Goal: Transaction & Acquisition: Purchase product/service

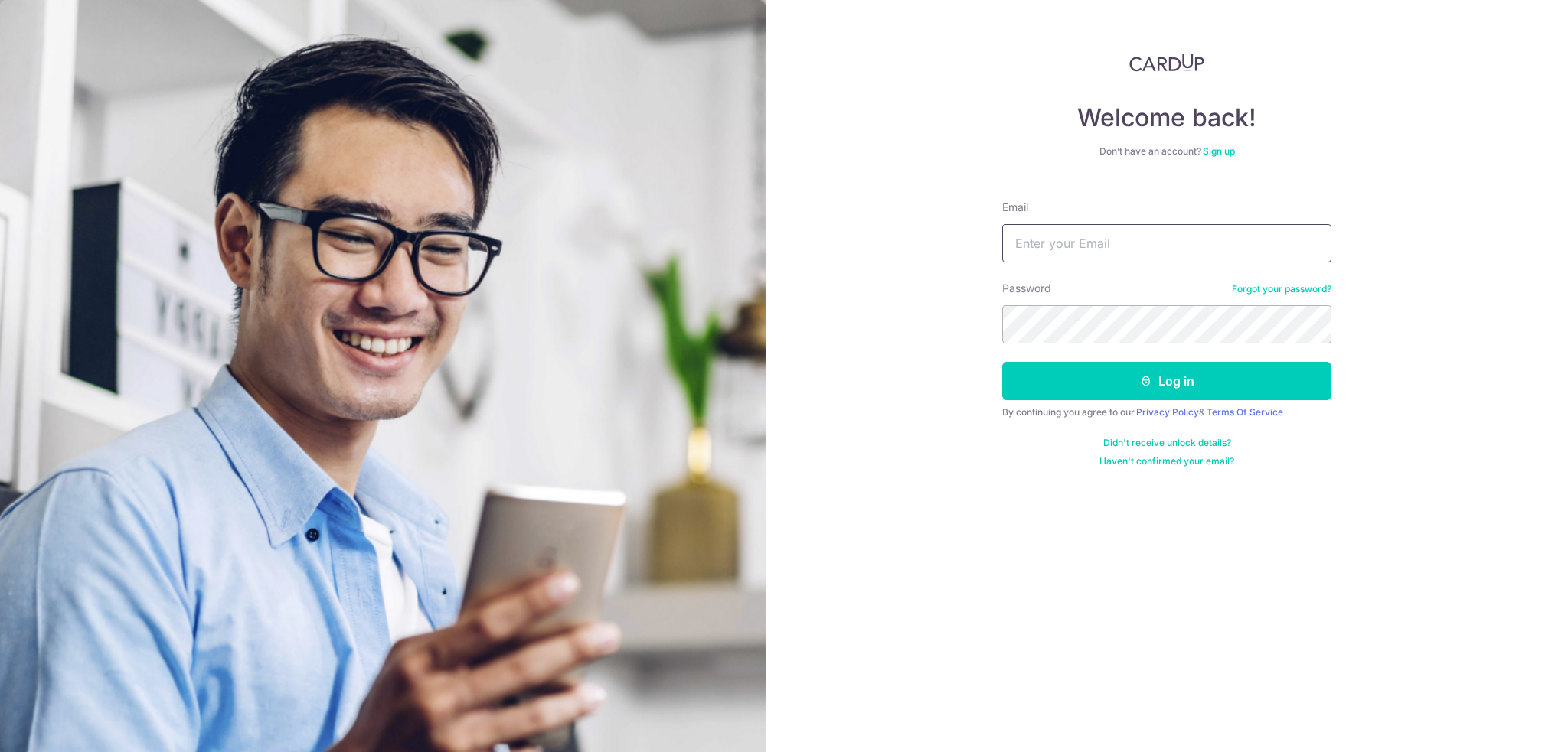
type input "unmei18@gmail.com"
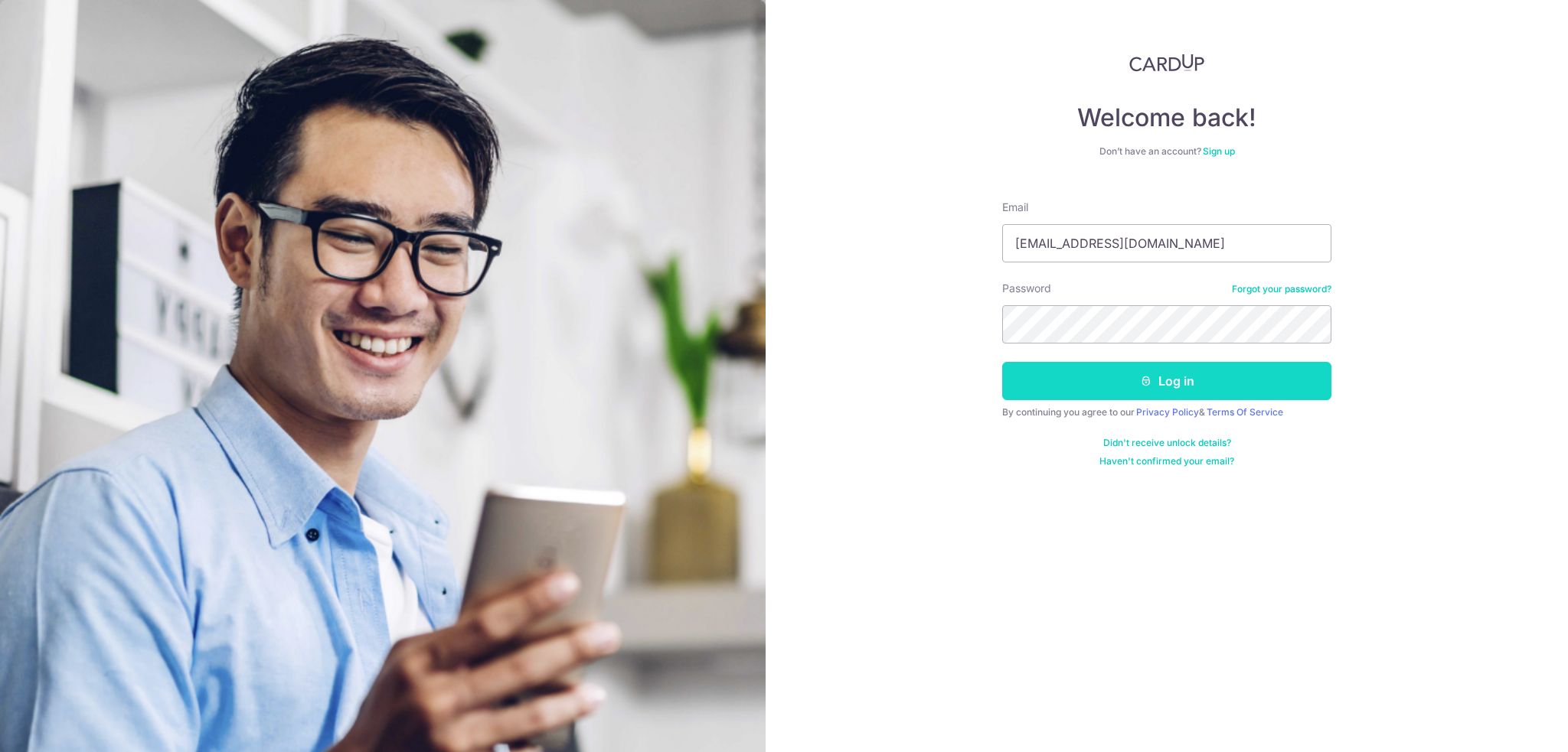
click at [1164, 368] on button "Log in" at bounding box center [1166, 381] width 329 height 38
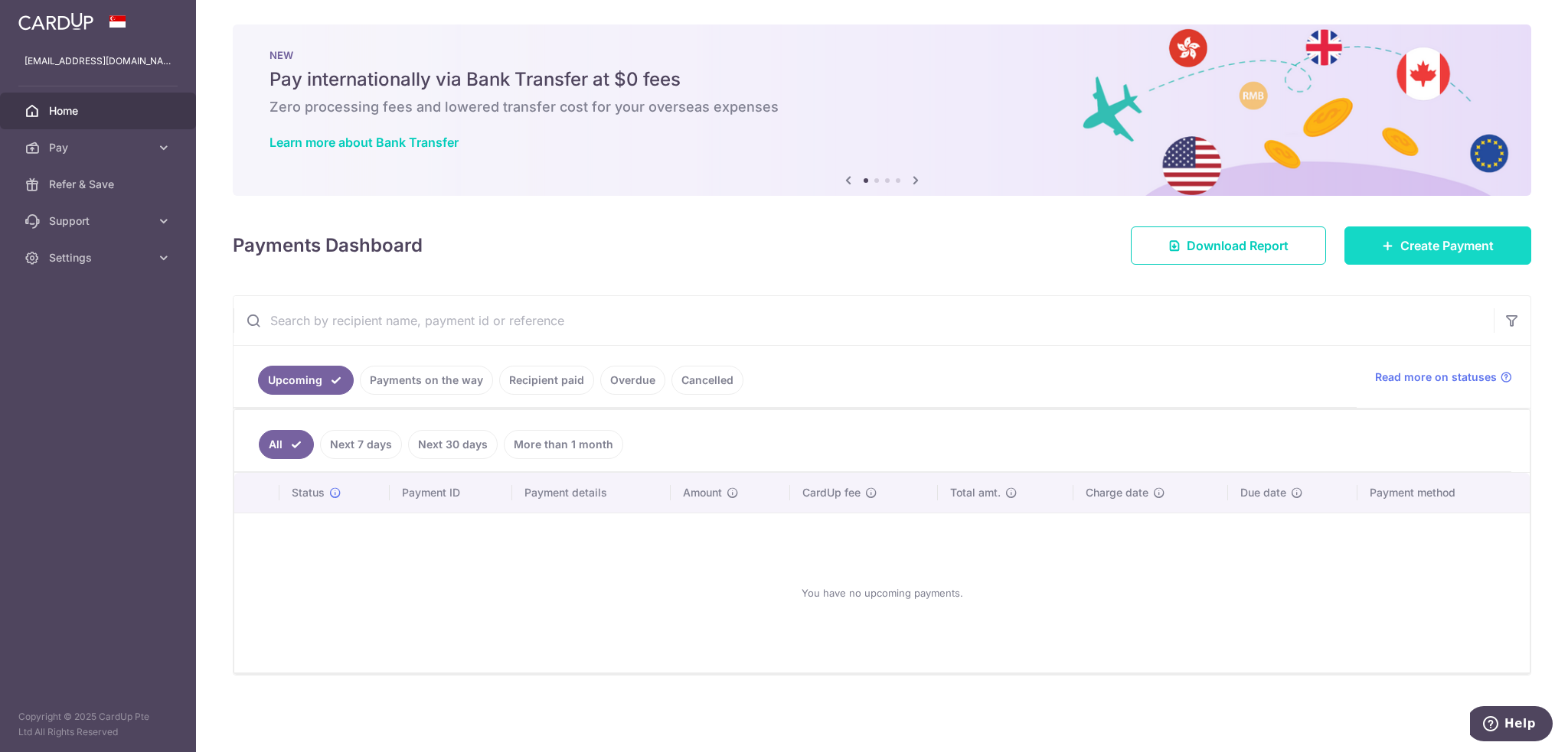
click at [1444, 247] on span "Create Payment" at bounding box center [1447, 245] width 93 height 18
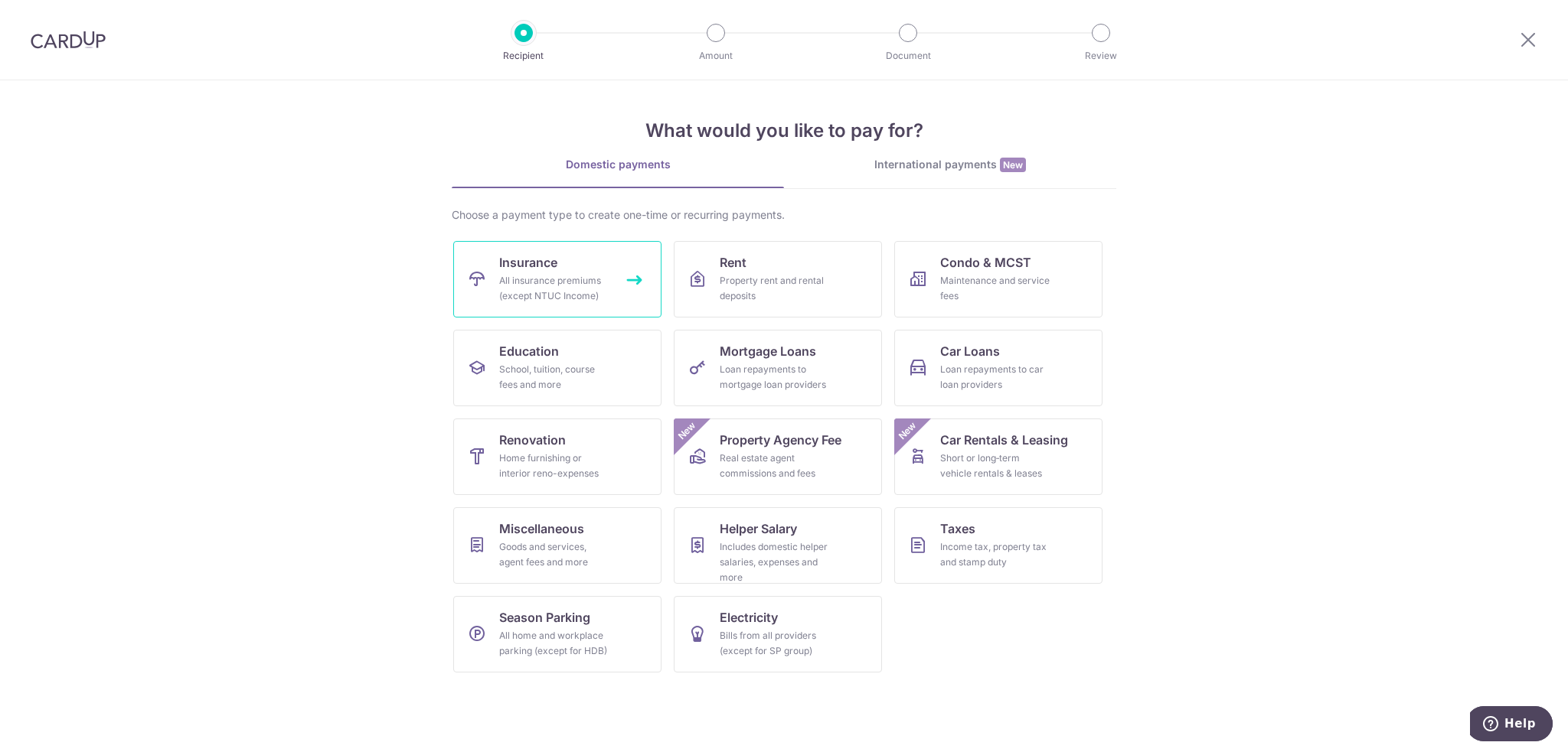
click at [610, 268] on link "Insurance All insurance premiums (except NTUC Income)" at bounding box center [557, 279] width 208 height 77
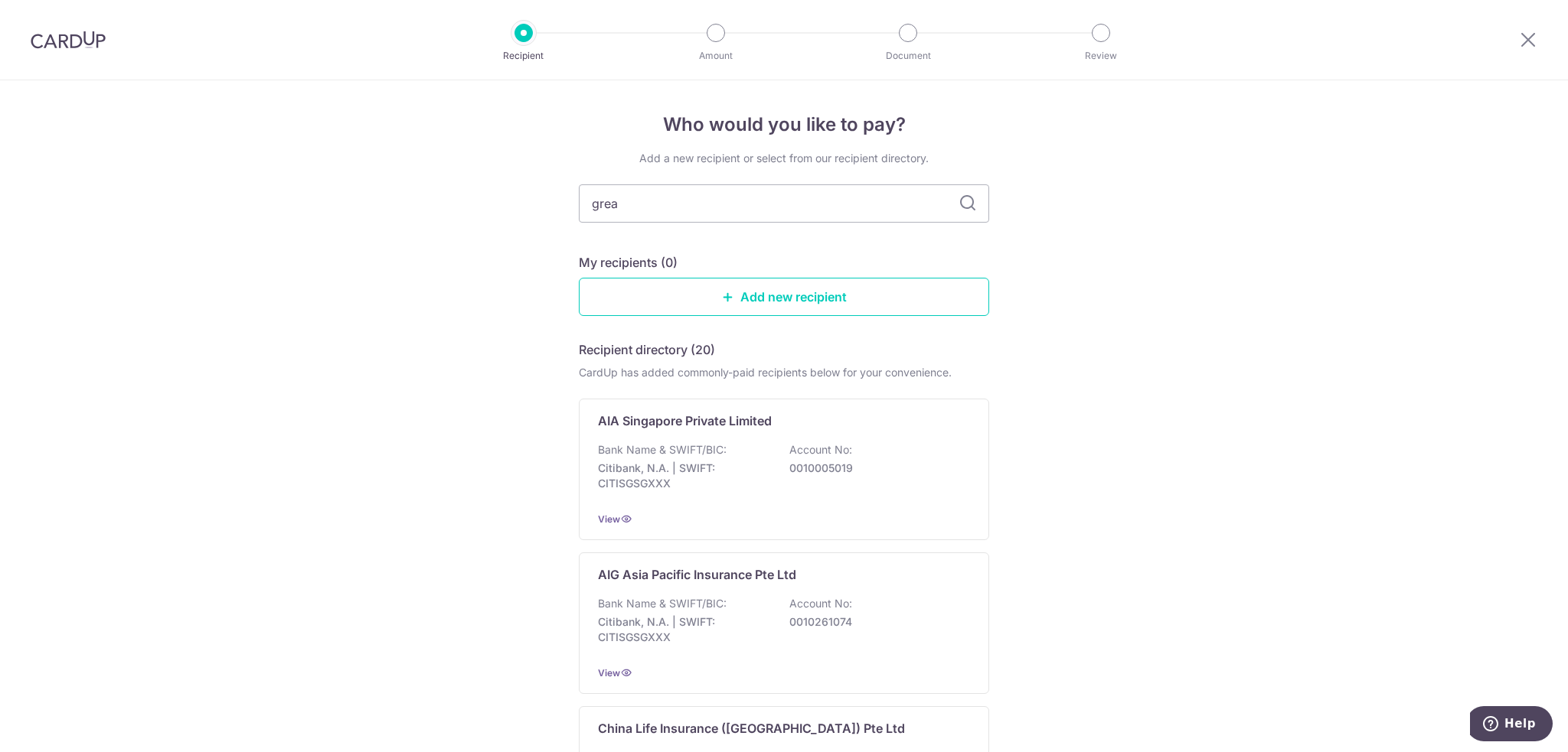
type input "great"
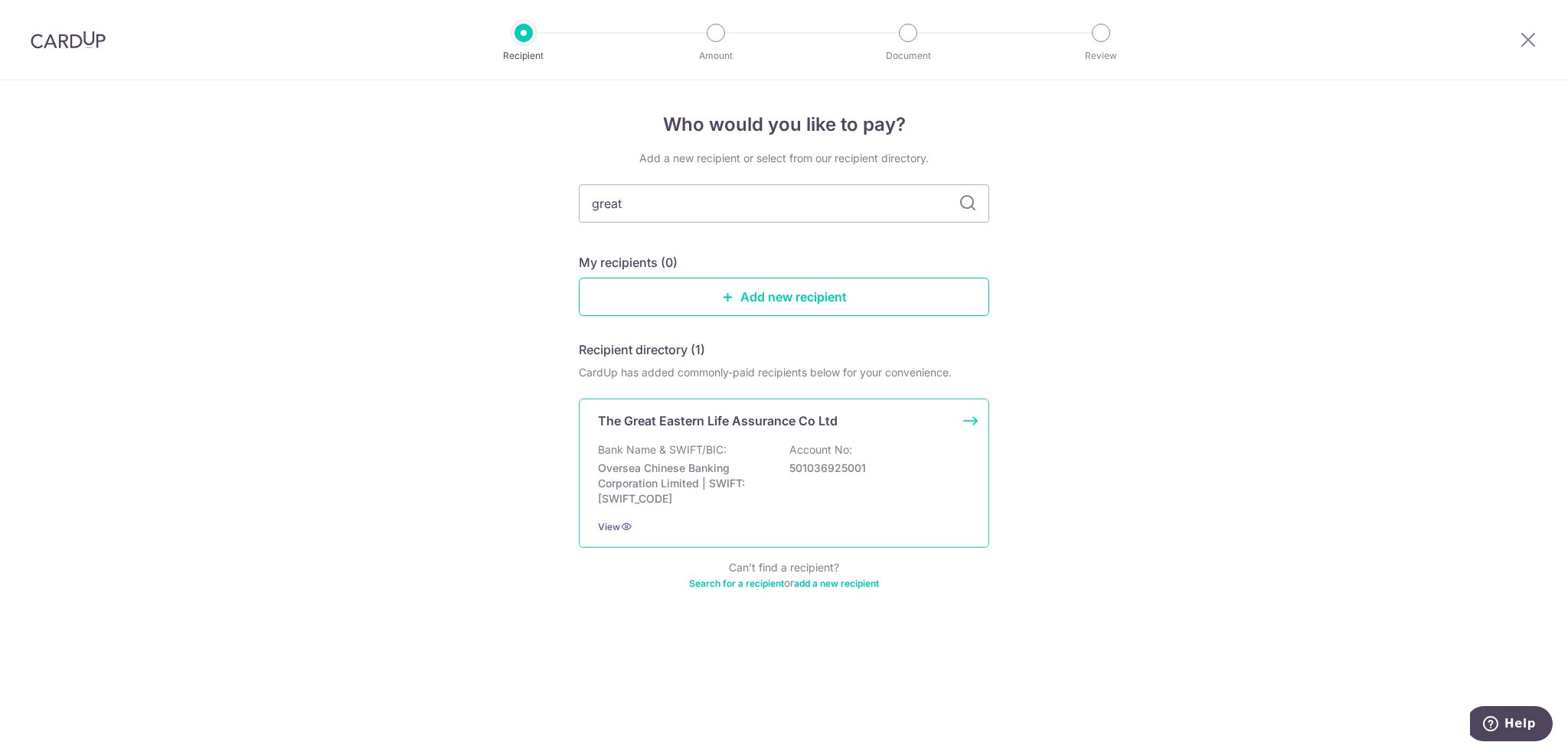
click at [771, 429] on p "The Great Eastern Life Assurance Co Ltd" at bounding box center [717, 420] width 240 height 18
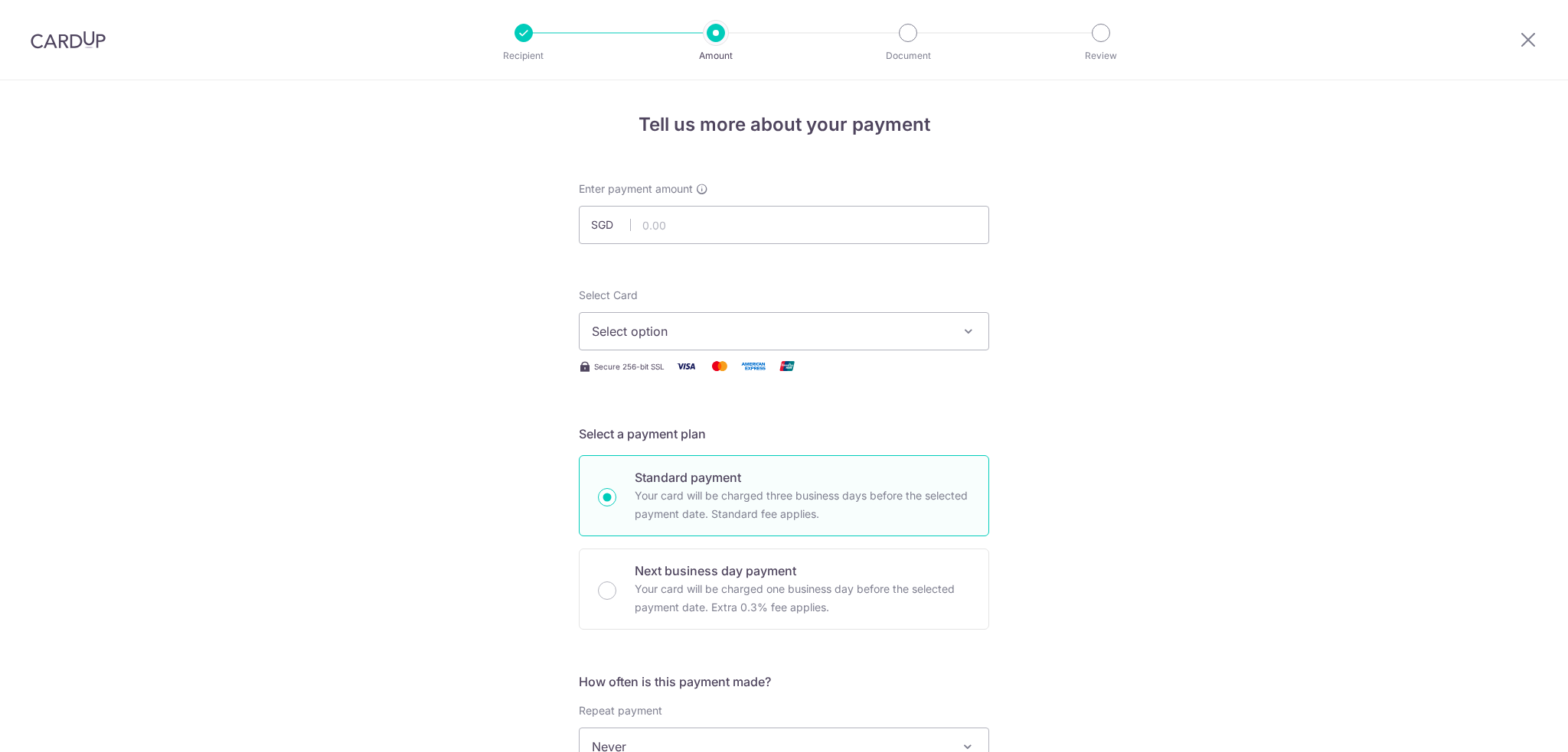
click at [799, 234] on input "text" at bounding box center [784, 225] width 410 height 38
type input "1,028.35"
click at [919, 329] on span "Select option" at bounding box center [770, 331] width 356 height 18
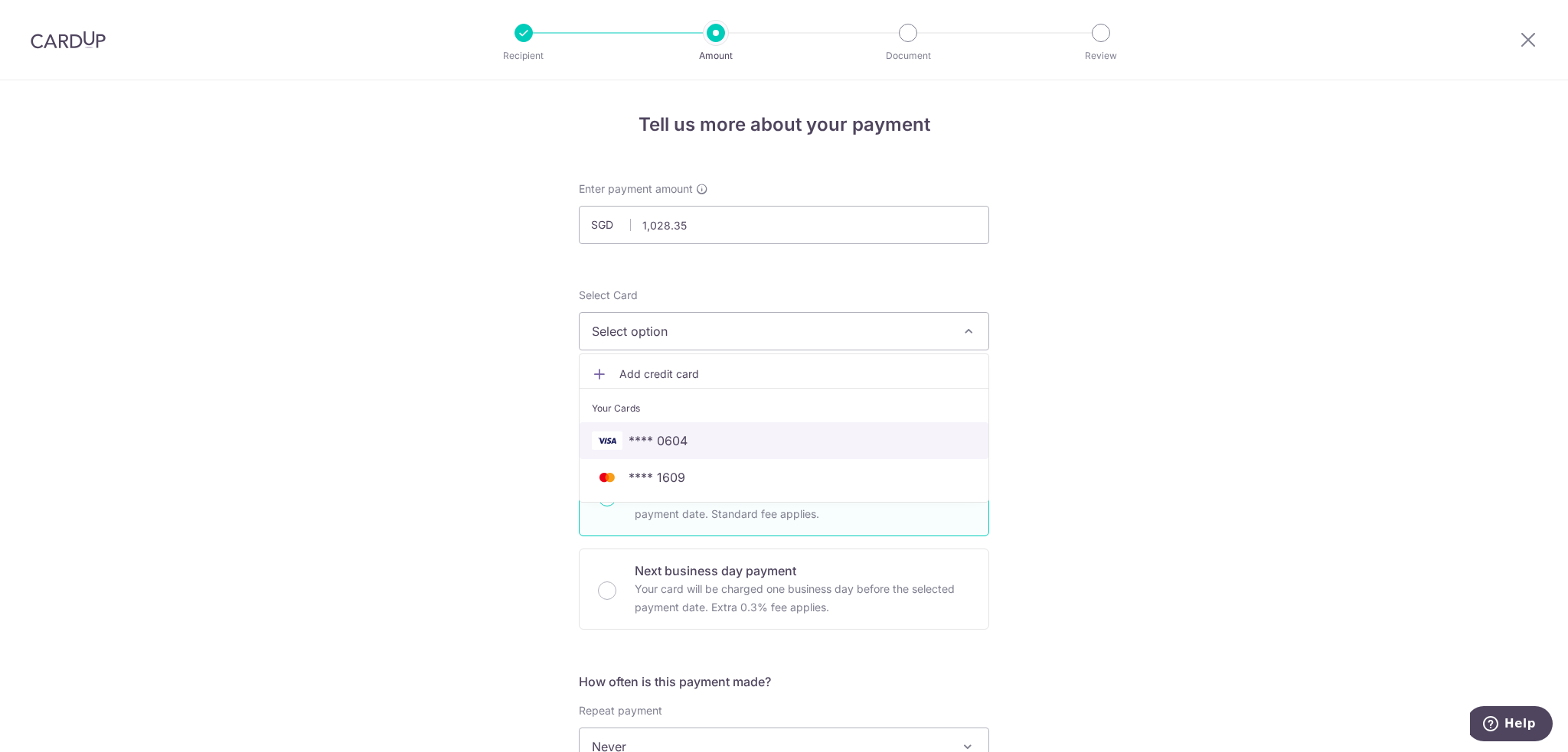
drag, startPoint x: 752, startPoint y: 442, endPoint x: 848, endPoint y: 460, distance: 97.7
click at [752, 442] on span "**** 0604" at bounding box center [783, 440] width 384 height 18
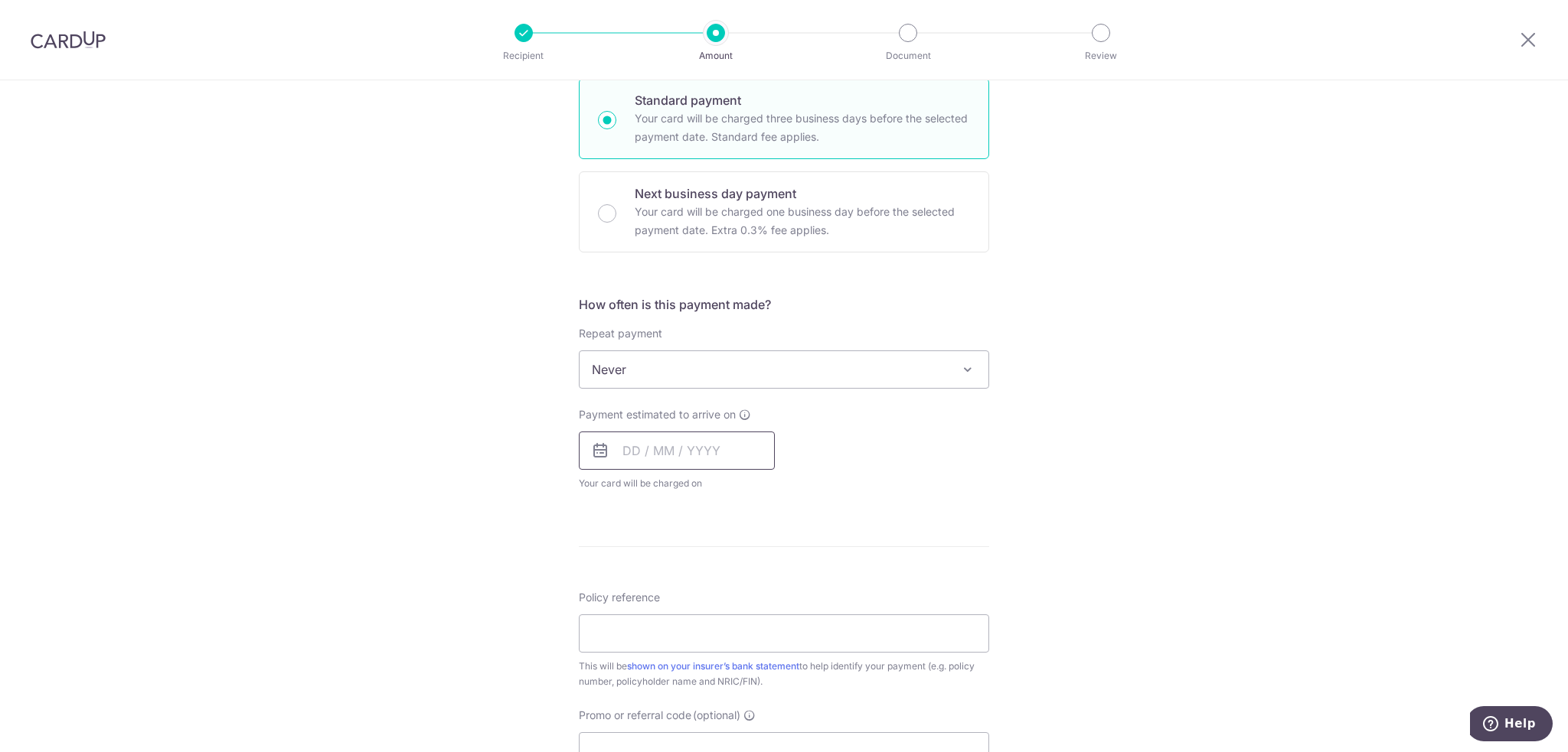
scroll to position [382, 0]
click at [728, 457] on input "text" at bounding box center [676, 445] width 196 height 38
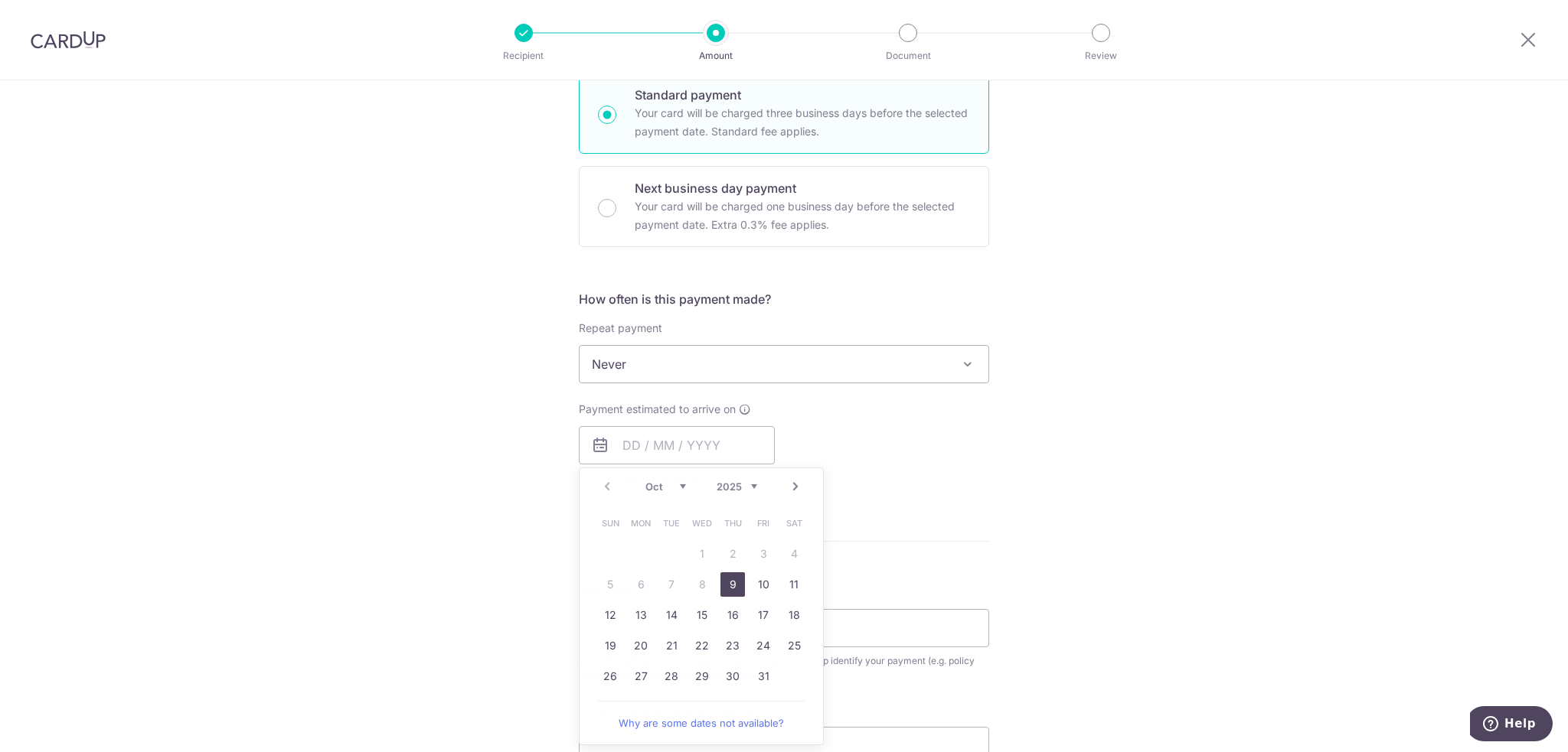
click at [1106, 485] on div "Tell us more about your payment Enter payment amount SGD 1,028.35 1028.35 Selec…" at bounding box center [784, 389] width 1568 height 1384
drag, startPoint x: 622, startPoint y: 453, endPoint x: 615, endPoint y: 497, distance: 44.6
click at [622, 452] on input "text" at bounding box center [676, 445] width 196 height 38
click at [731, 588] on link "9" at bounding box center [733, 584] width 25 height 25
type input "[DATE]"
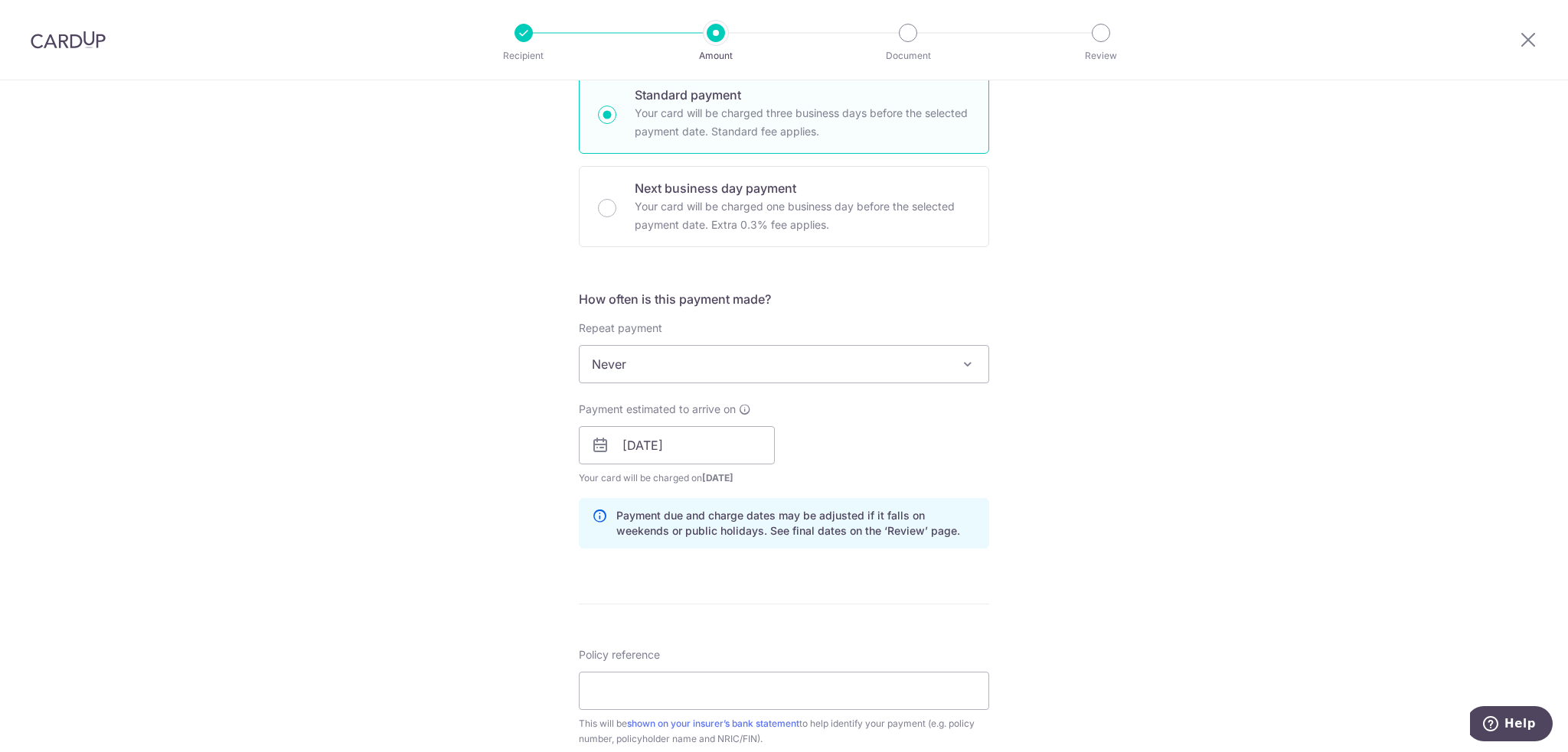
drag, startPoint x: 1128, startPoint y: 494, endPoint x: 1067, endPoint y: 548, distance: 81.5
click at [1128, 495] on div "Tell us more about your payment Enter payment amount SGD 1,028.35 1028.35 Selec…" at bounding box center [784, 421] width 1568 height 1447
click at [803, 686] on input "Policy reference" at bounding box center [784, 691] width 410 height 38
type input "0020760129 [PERSON_NAME] How"
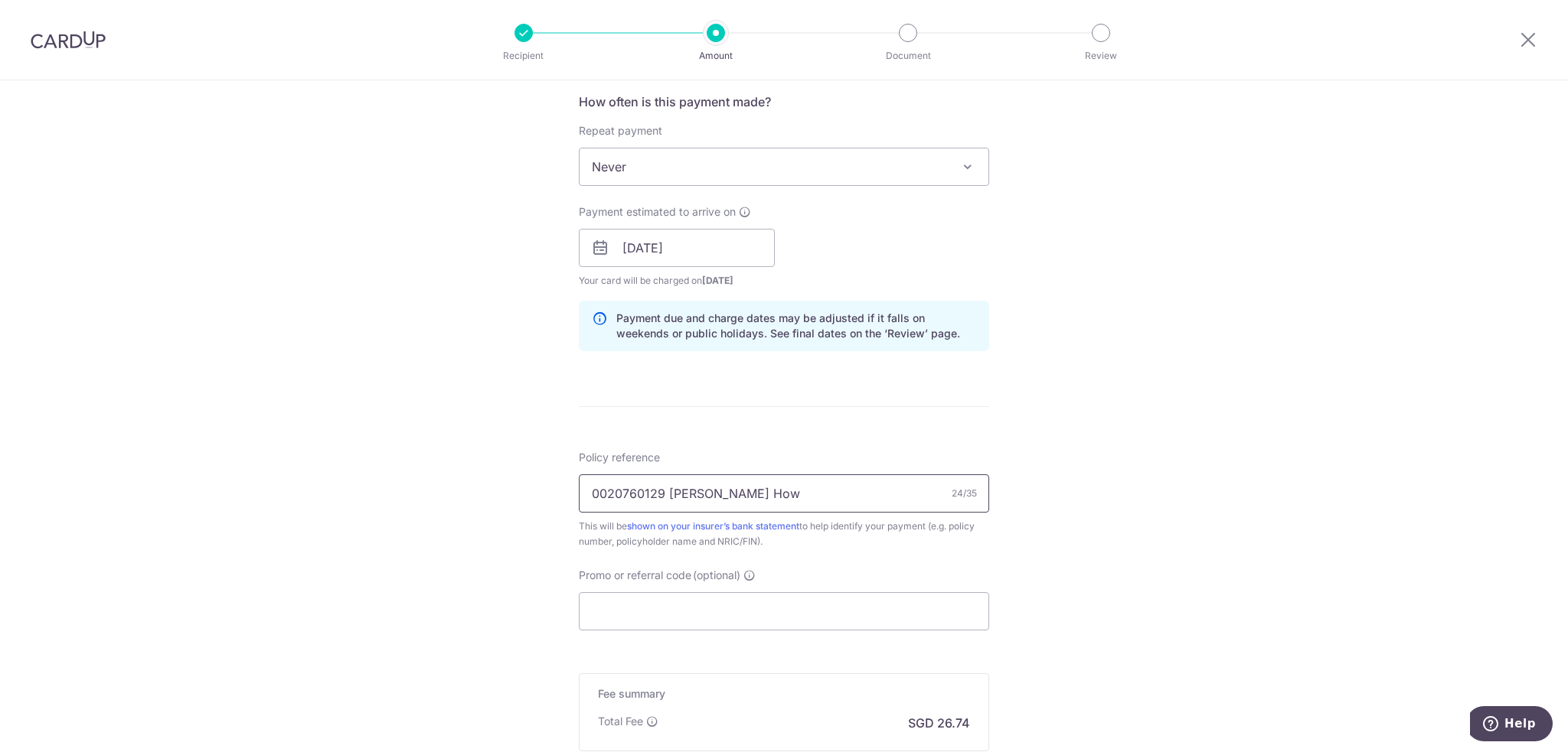
scroll to position [612, 0]
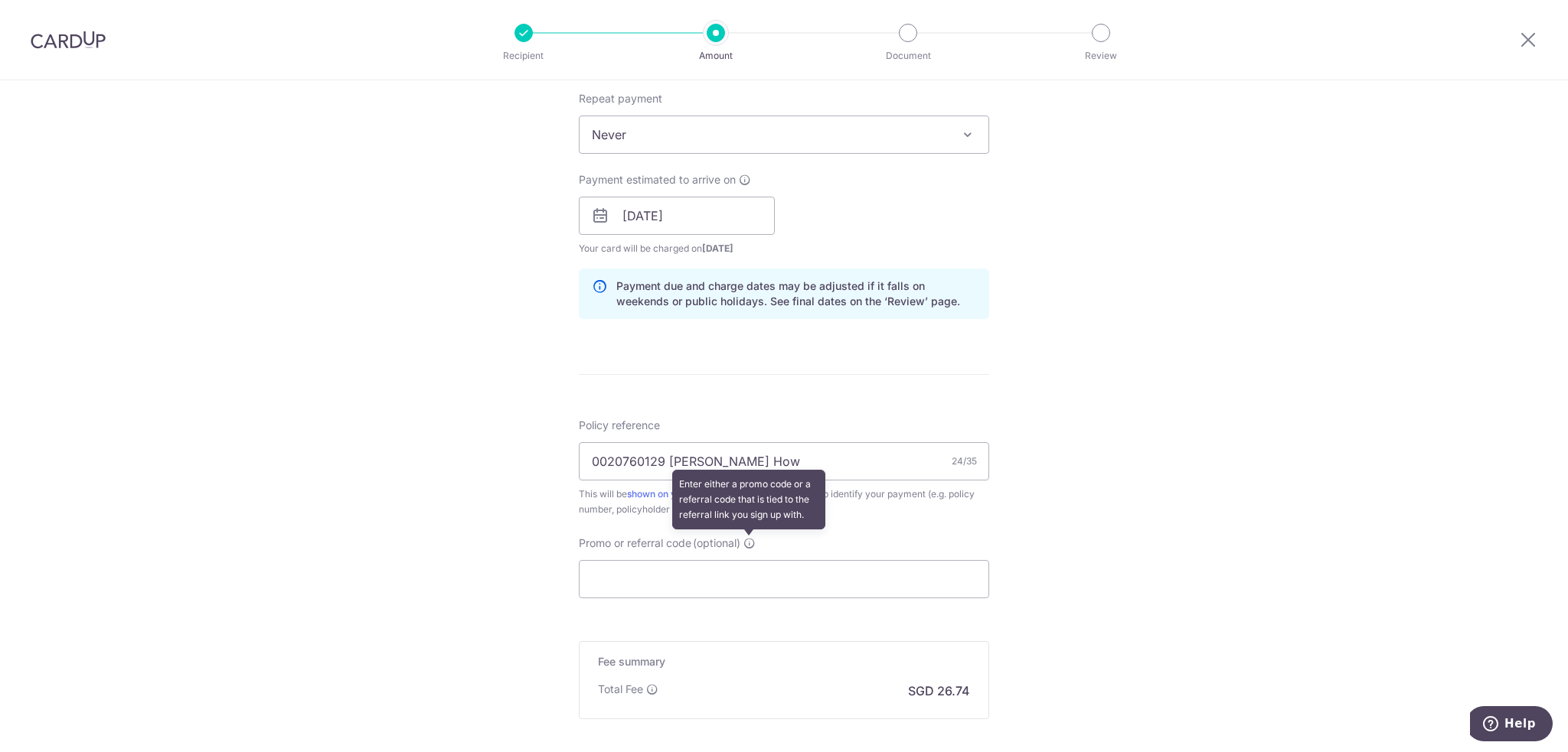
click at [744, 543] on icon at bounding box center [749, 543] width 12 height 12
click at [744, 560] on input "Promo or referral code (optional) Enter either a promo code or a referral code …" at bounding box center [784, 579] width 410 height 38
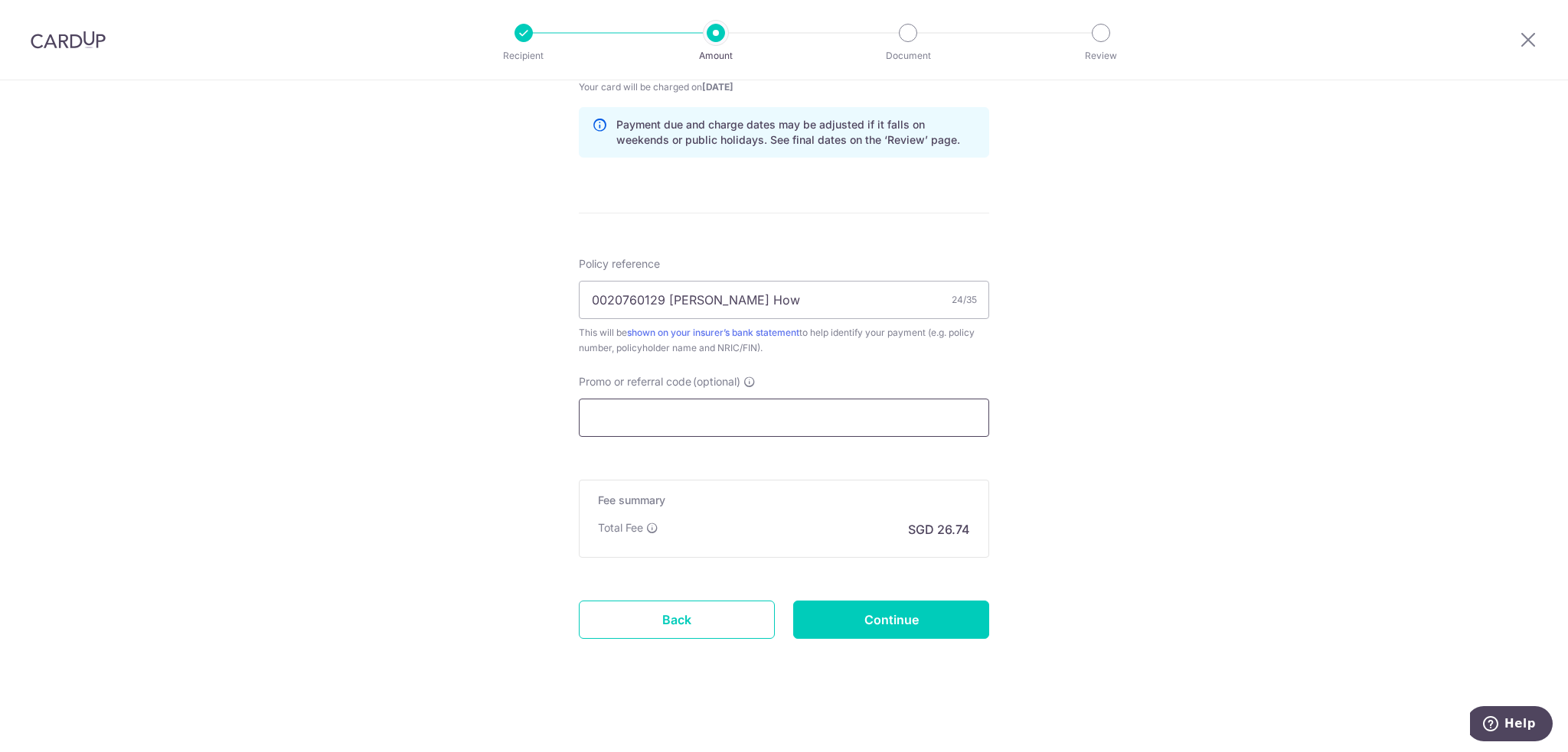
scroll to position [775, 0]
paste input "OFF225"
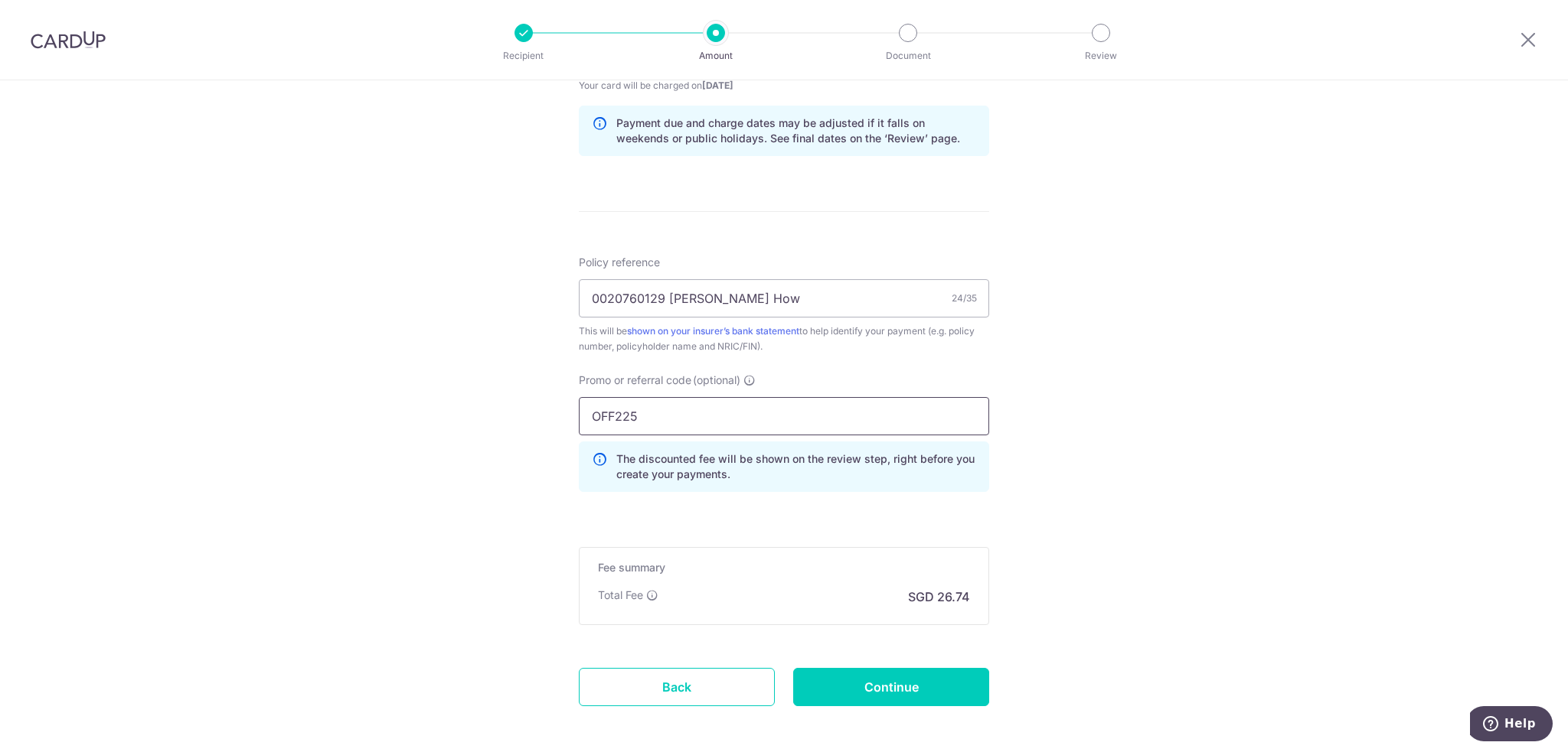
type input "OFF225"
drag, startPoint x: 1126, startPoint y: 455, endPoint x: 1128, endPoint y: 463, distance: 8.2
click at [1126, 455] on div "Tell us more about your payment Enter payment amount SGD 1,028.35 1028.35 Selec…" at bounding box center [784, 63] width 1568 height 1516
click at [911, 689] on input "Continue" at bounding box center [891, 687] width 196 height 38
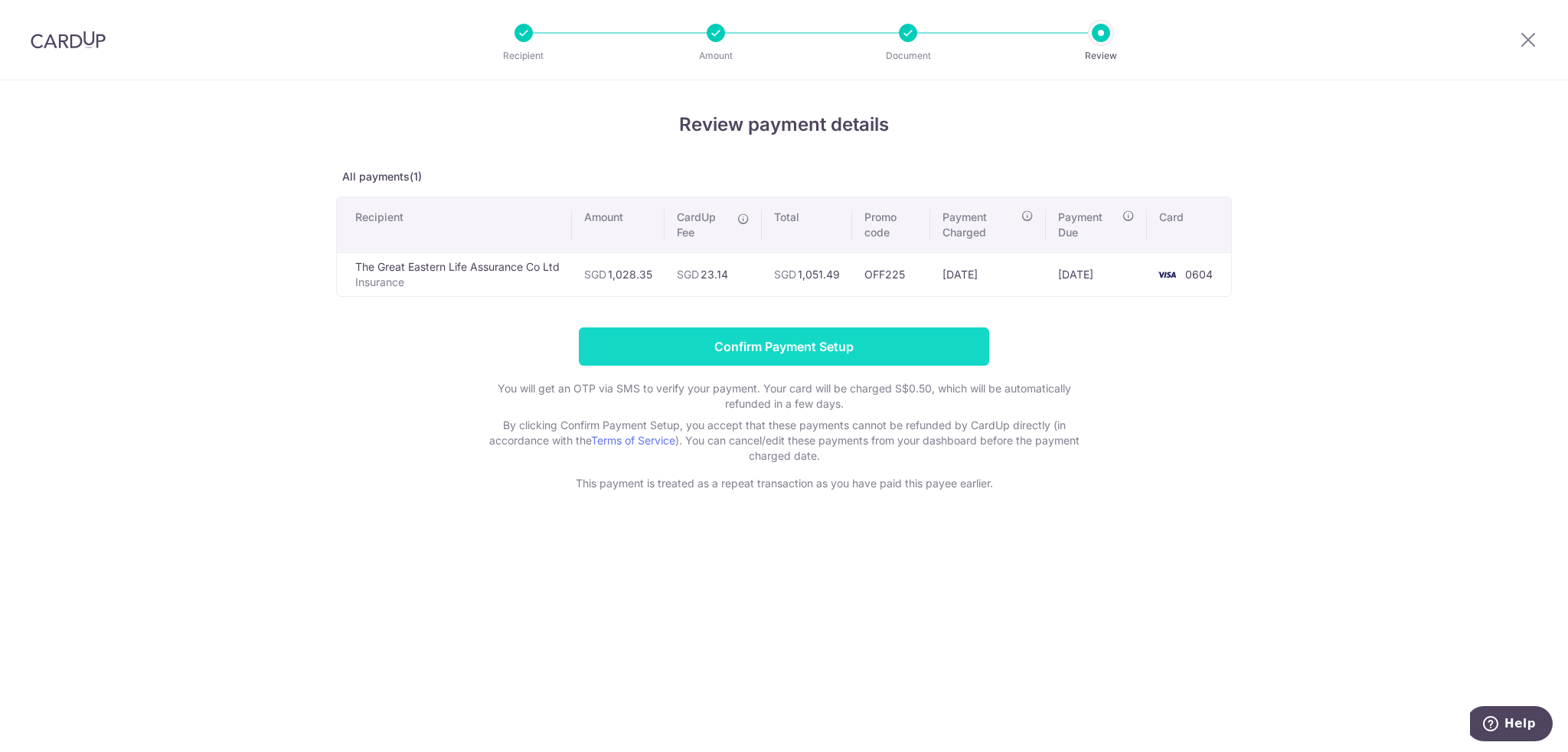
click at [772, 345] on input "Confirm Payment Setup" at bounding box center [784, 347] width 410 height 38
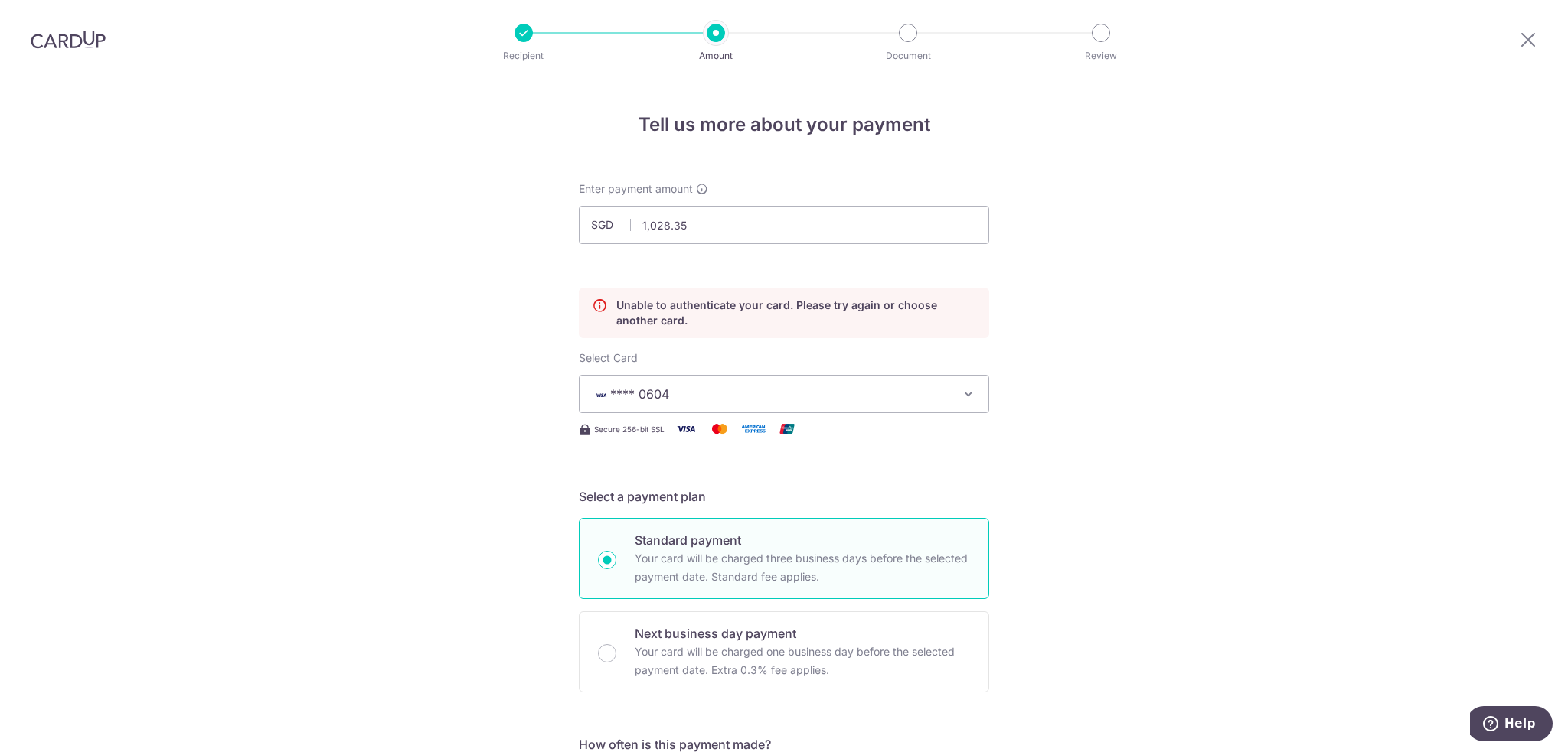
click at [953, 390] on button "**** 0604" at bounding box center [784, 394] width 410 height 38
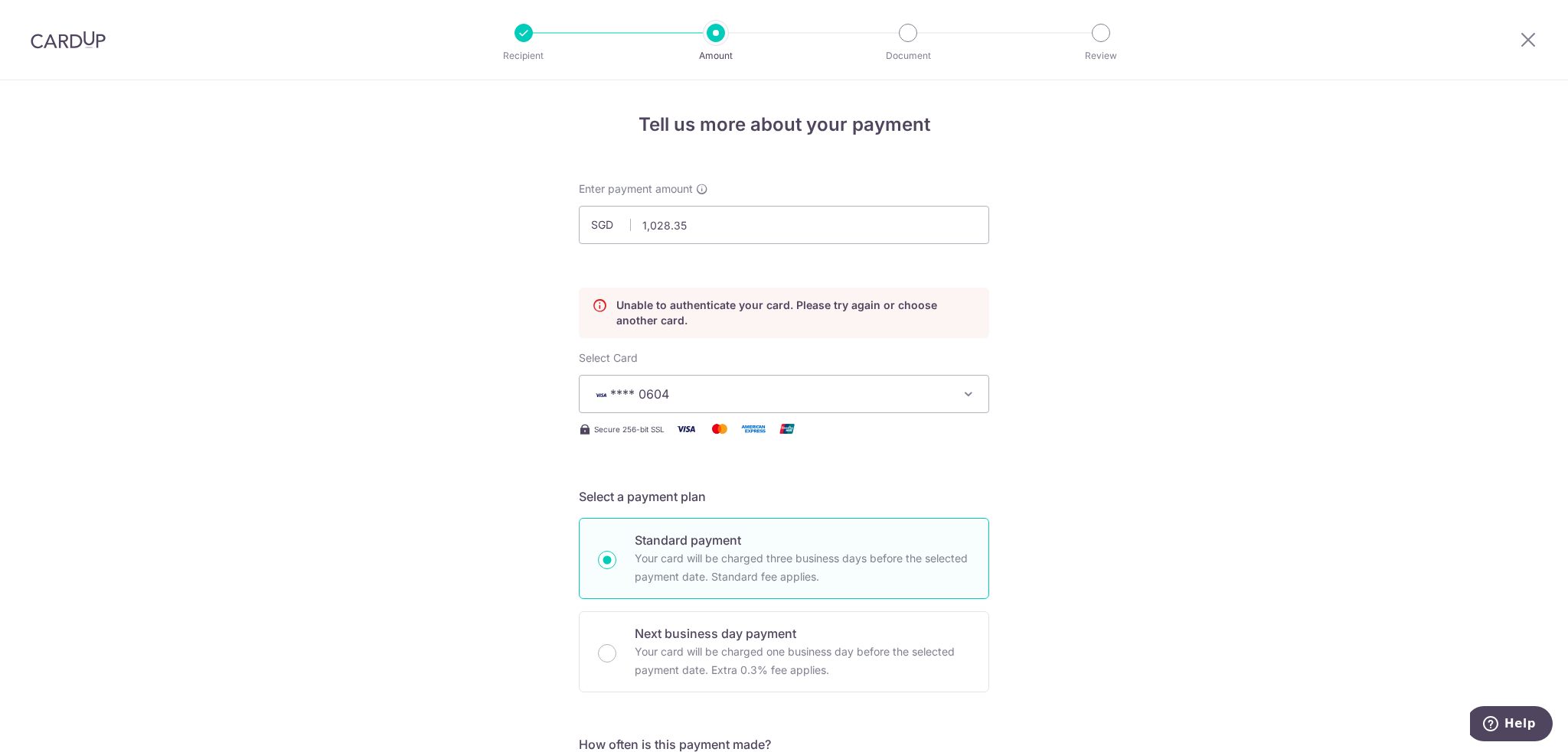
click at [885, 401] on span "**** 0604" at bounding box center [770, 393] width 356 height 18
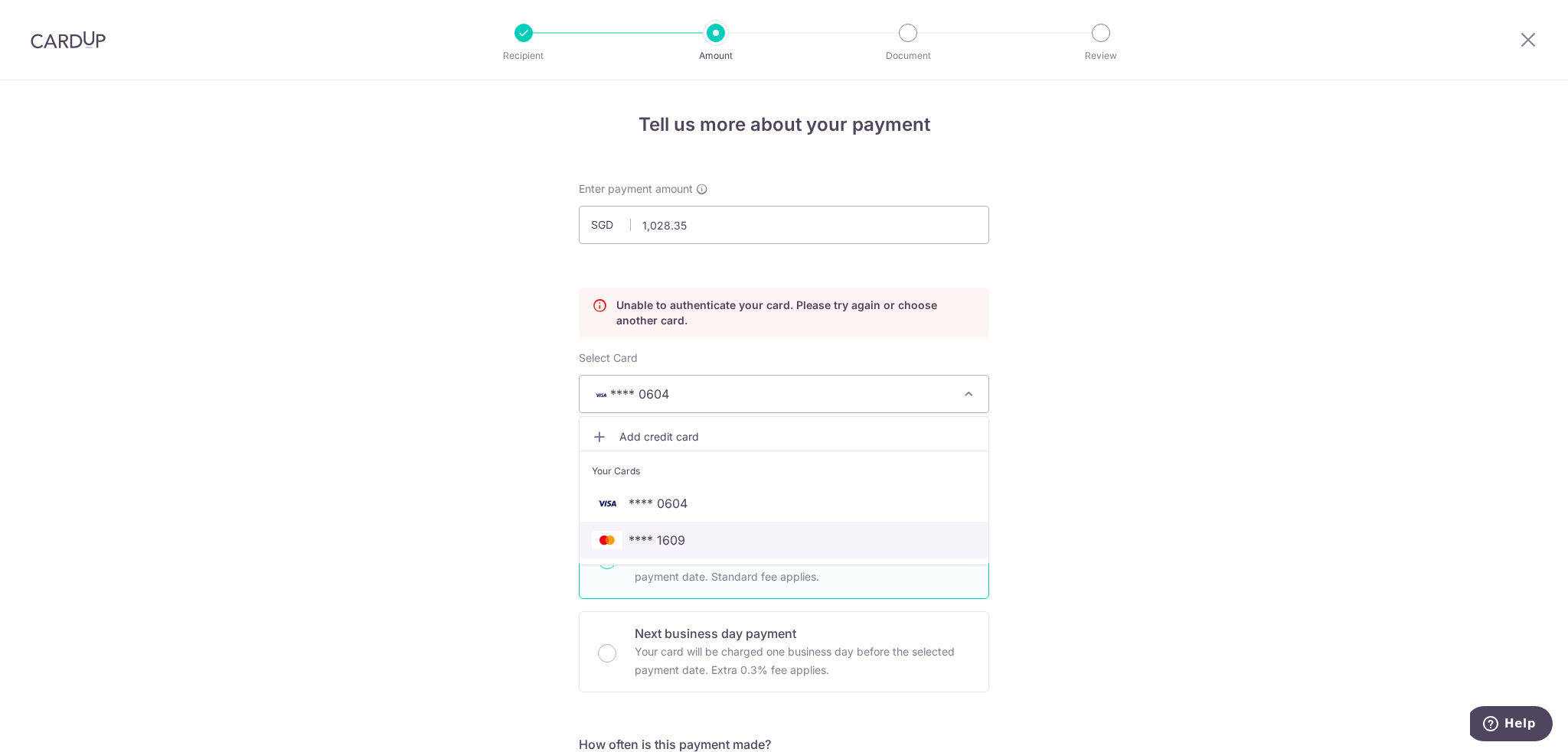
click at [806, 529] on link "**** 1609" at bounding box center [784, 540] width 409 height 36
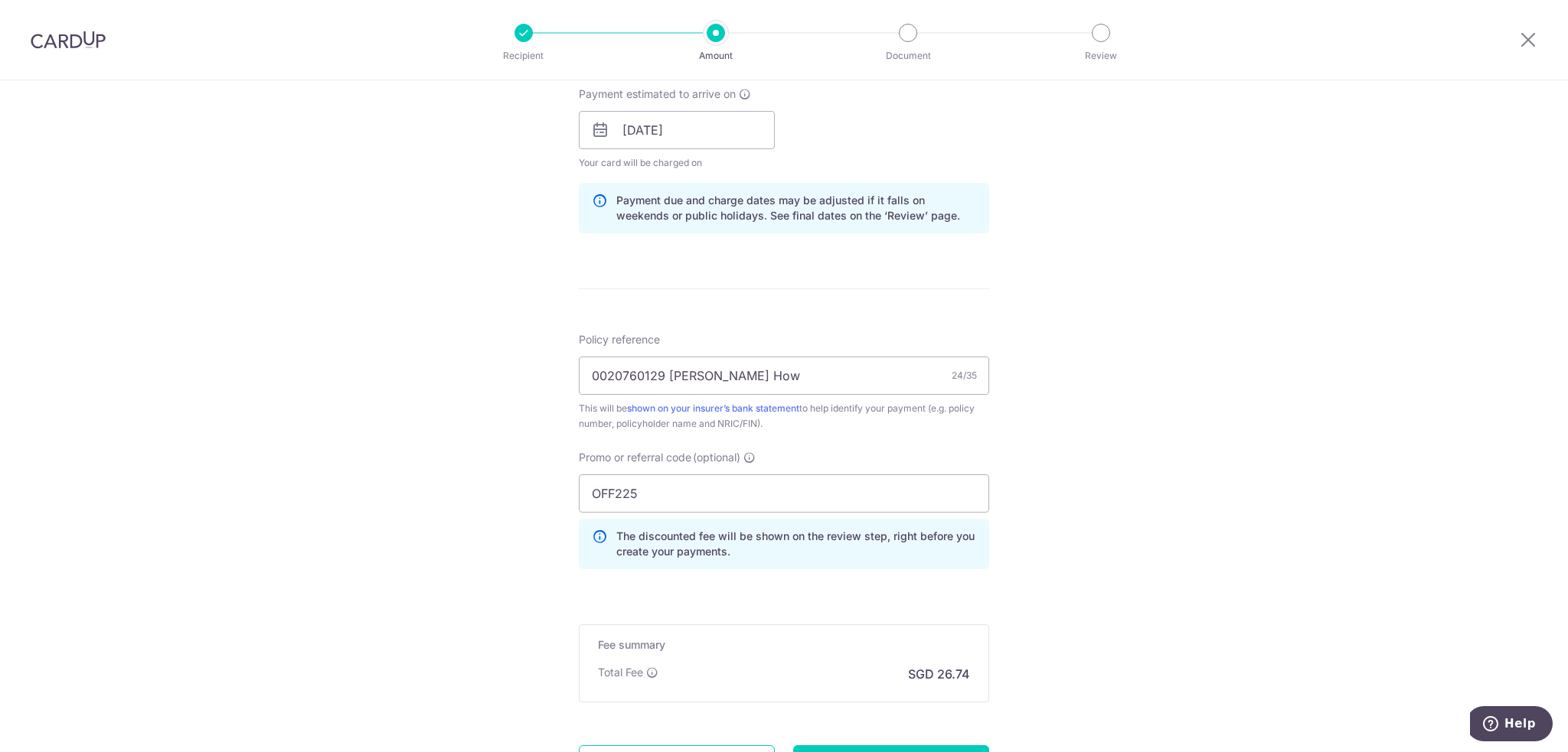
scroll to position [907, 0]
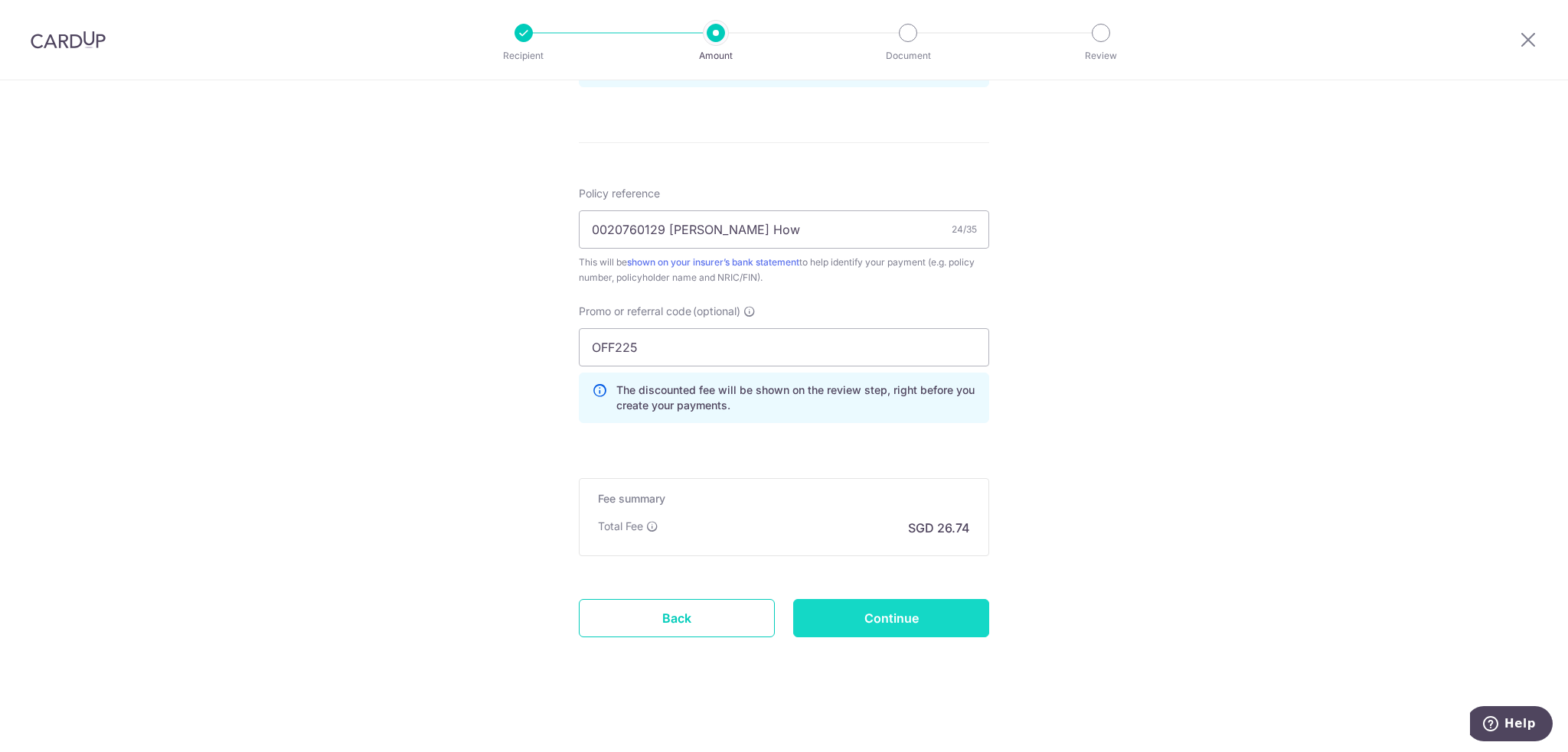
click at [944, 613] on input "Continue" at bounding box center [891, 618] width 196 height 38
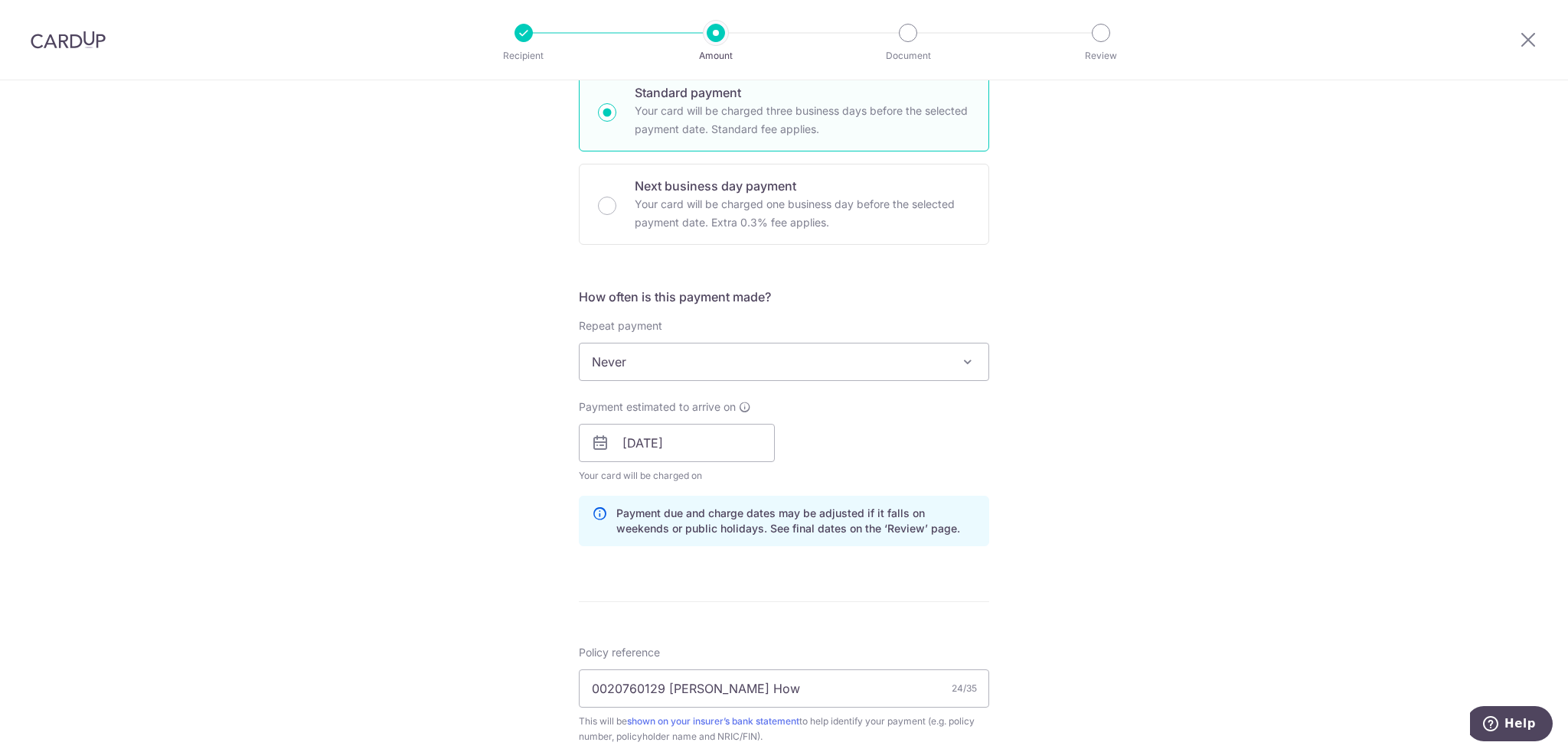
scroll to position [0, 0]
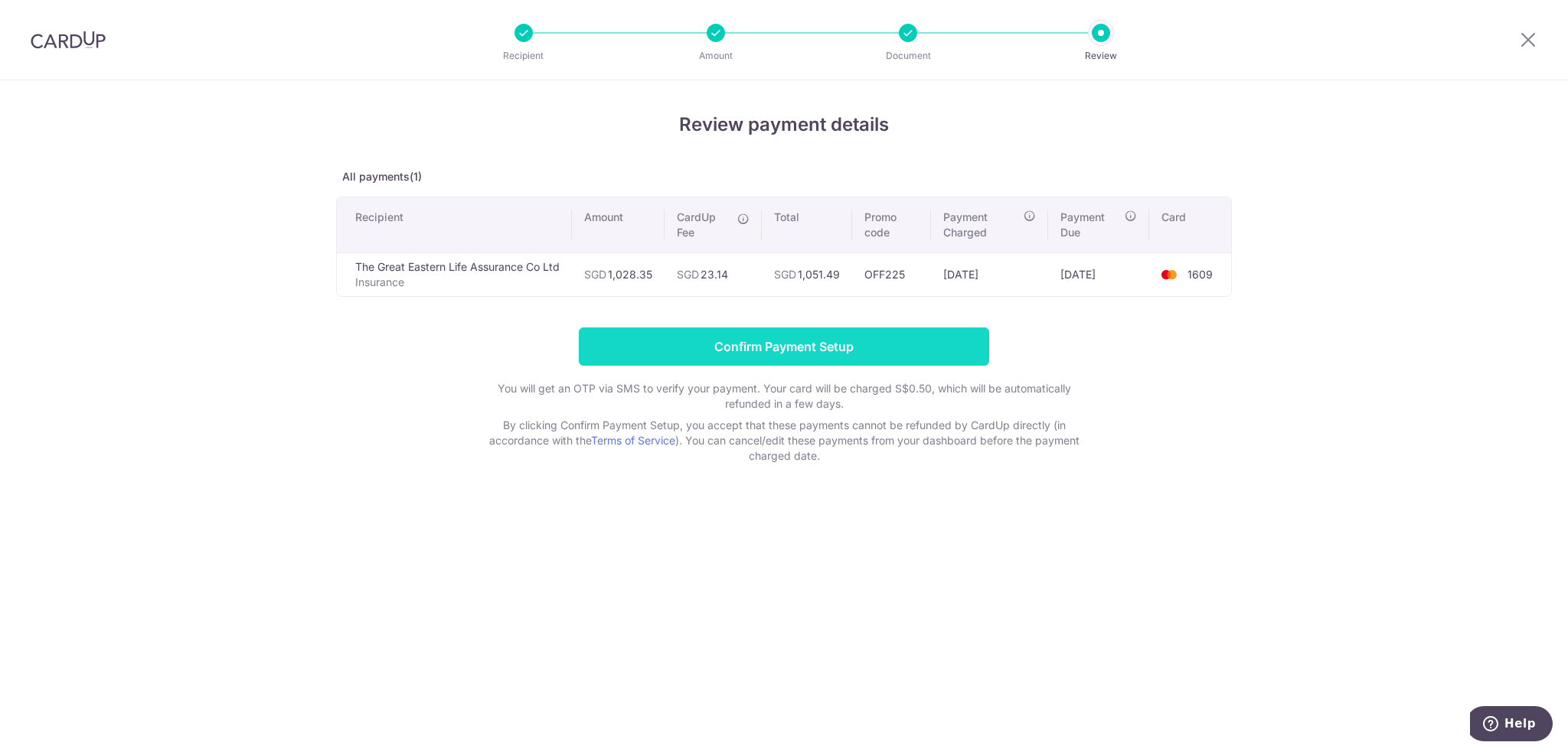
click at [932, 348] on input "Confirm Payment Setup" at bounding box center [784, 347] width 410 height 38
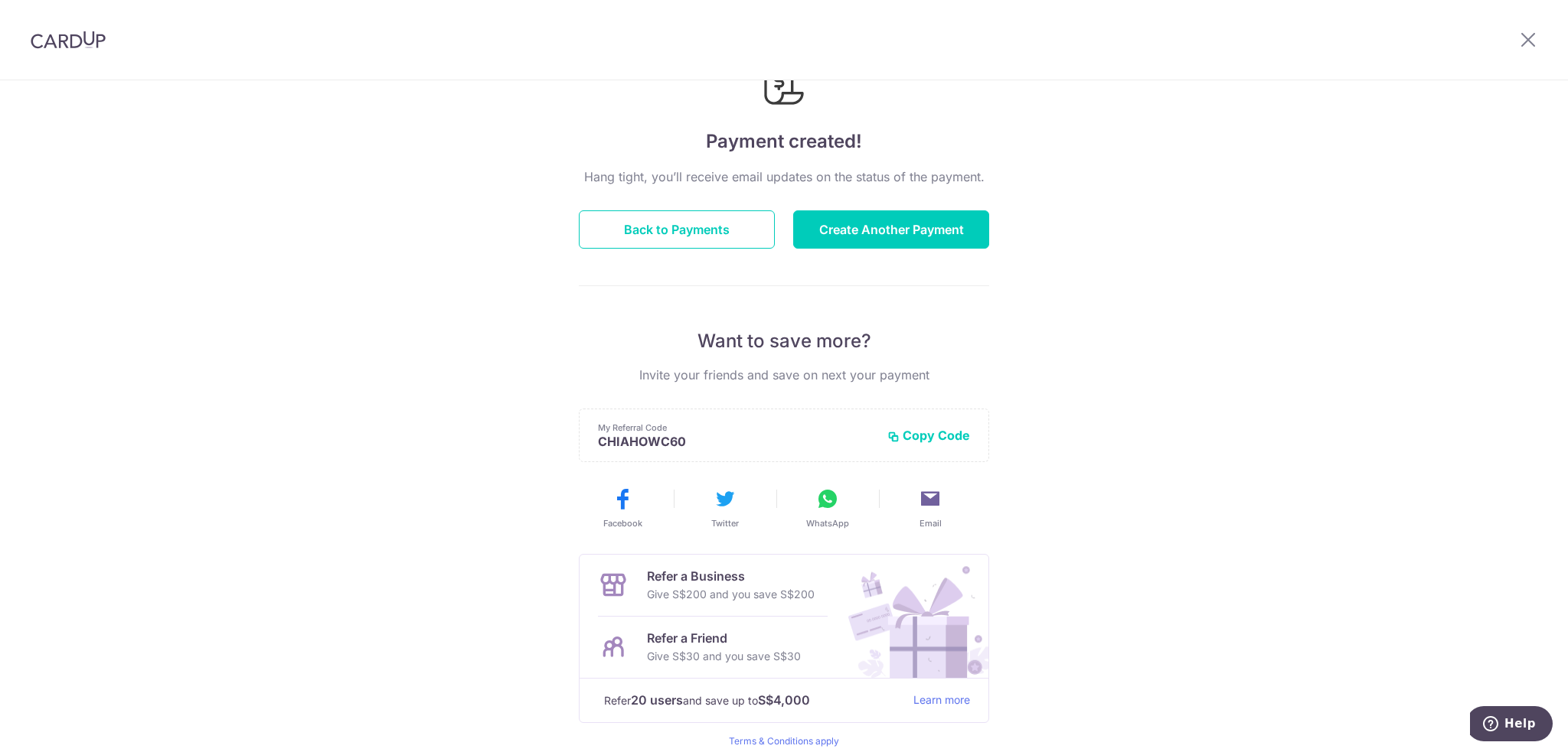
scroll to position [146, 0]
